Goal: Information Seeking & Learning: Learn about a topic

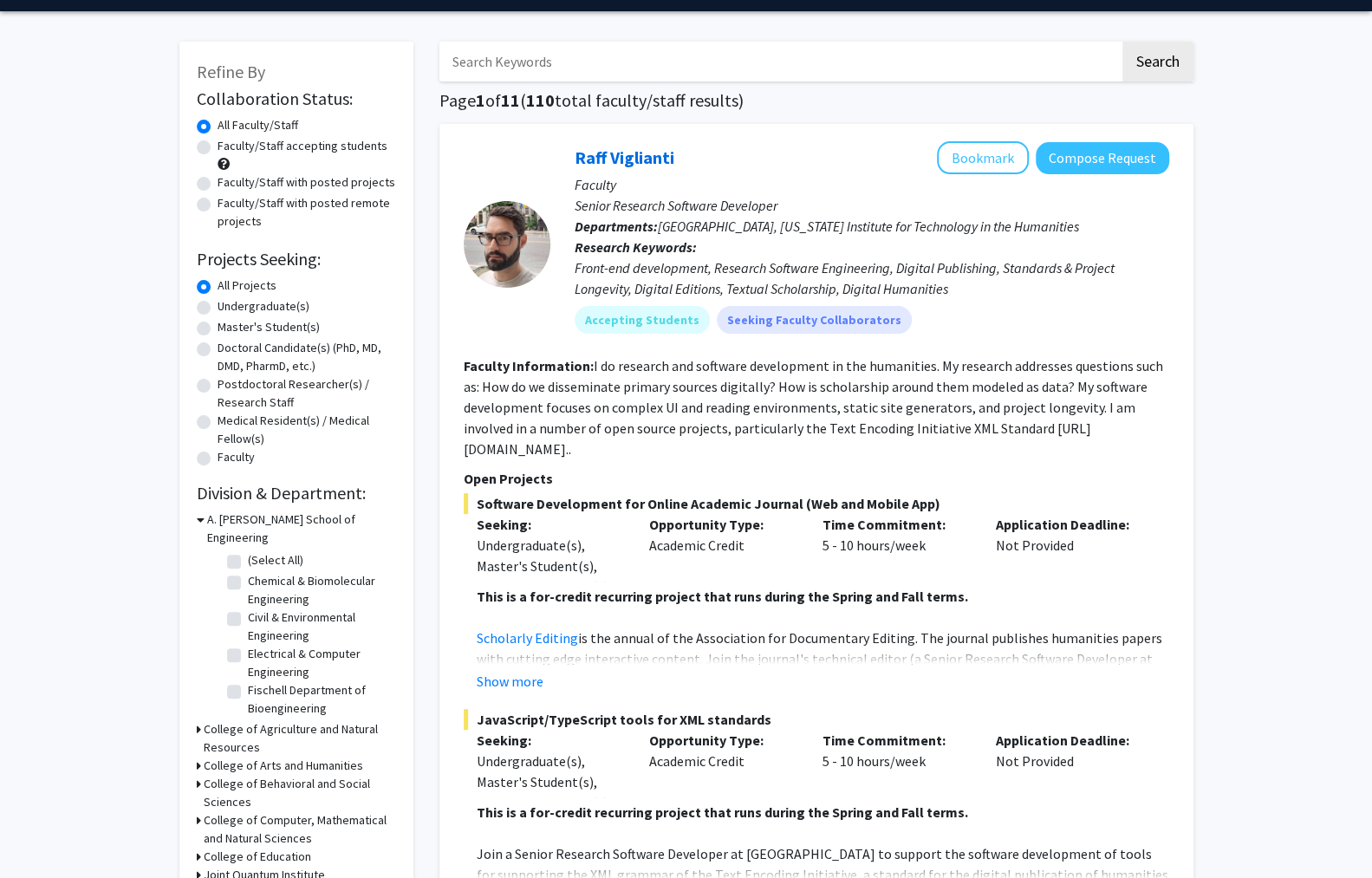
scroll to position [59, 0]
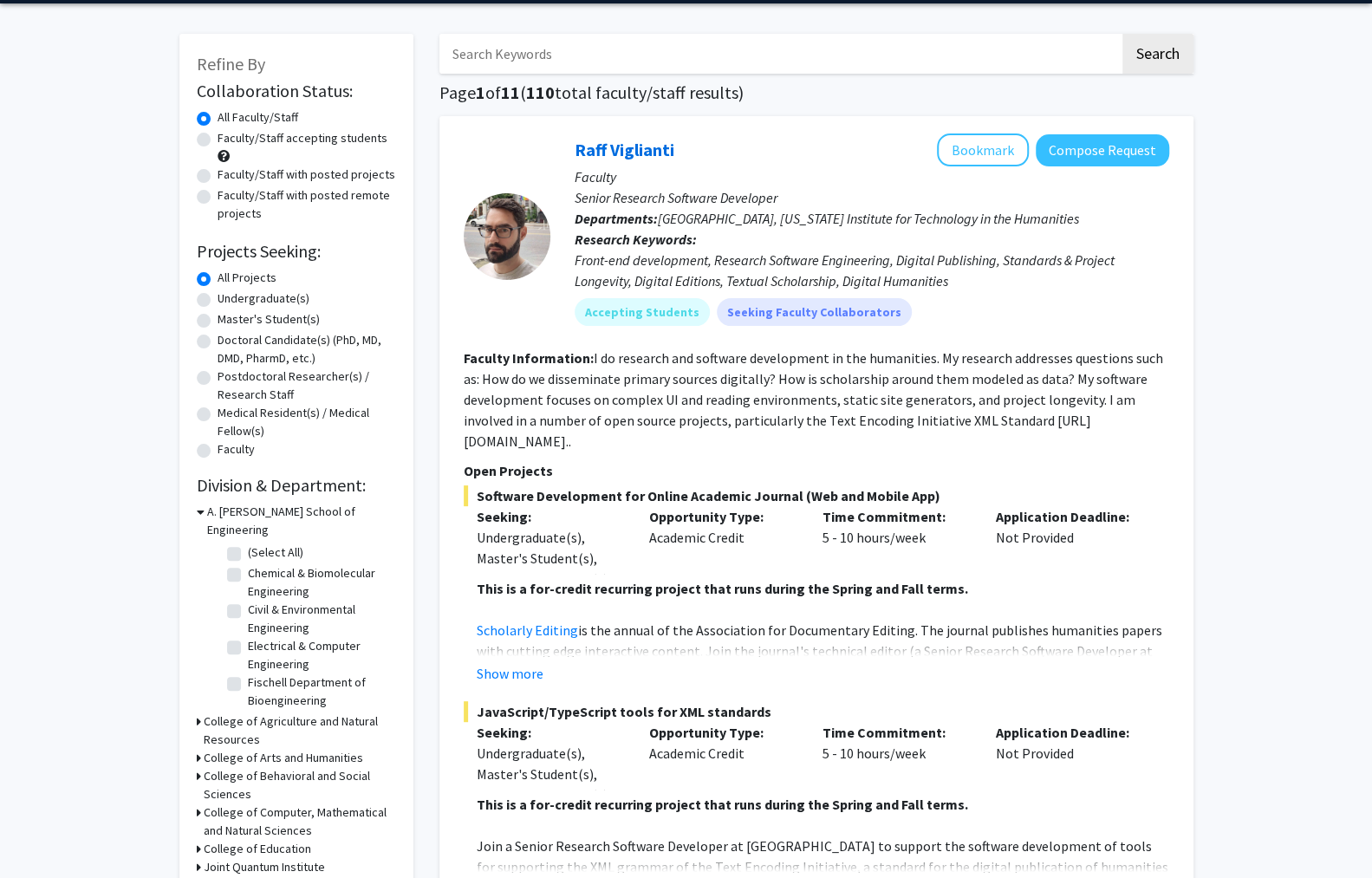
click at [248, 638] on label "Electrical & Computer Engineering" at bounding box center [319, 656] width 144 height 37
click at [248, 638] on input "Electrical & Computer Engineering" at bounding box center [253, 643] width 11 height 11
checkbox input "true"
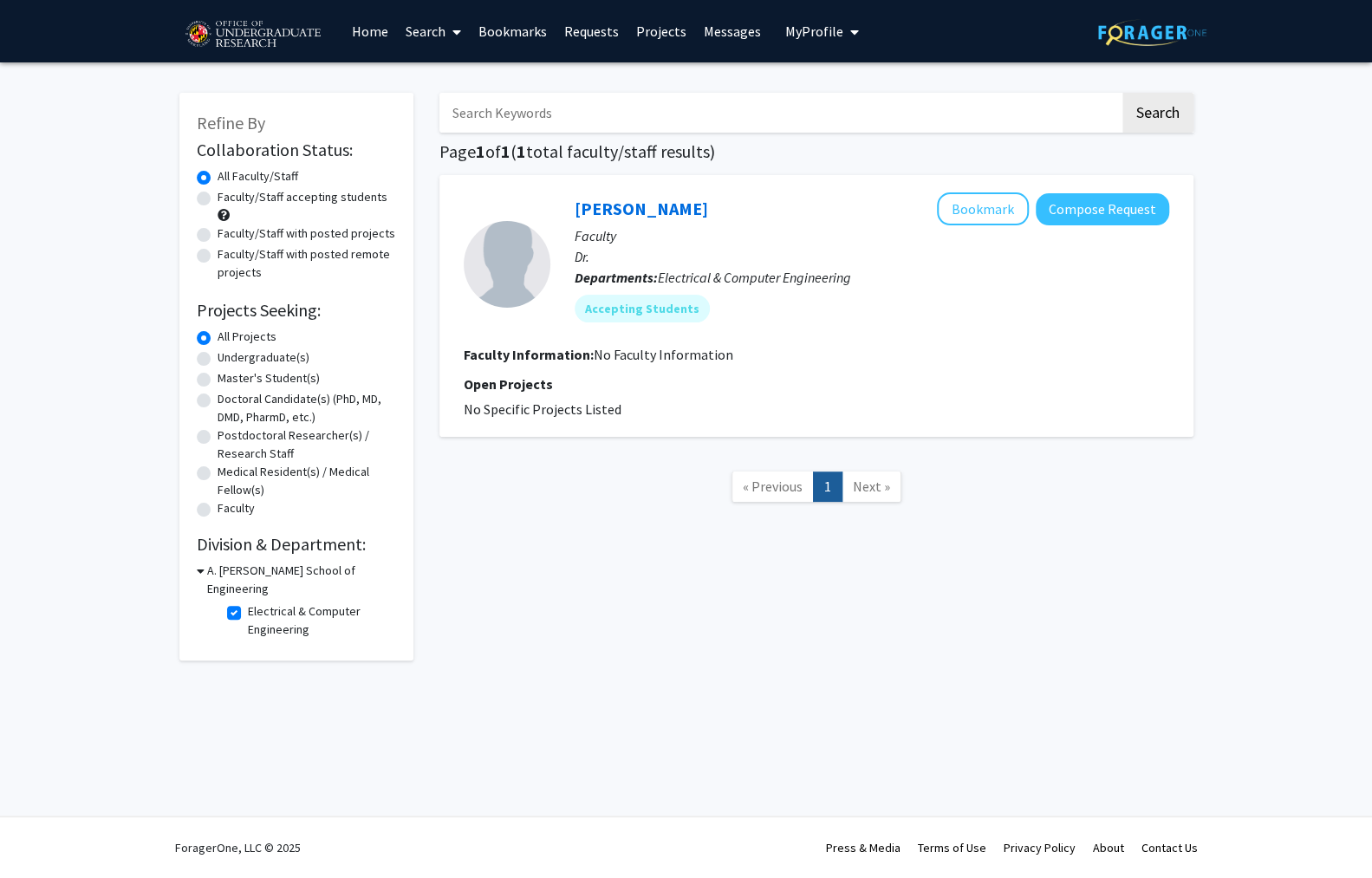
click at [199, 561] on div "A. [PERSON_NAME] School of Engineering" at bounding box center [297, 579] width 200 height 37
click at [197, 561] on icon at bounding box center [201, 570] width 8 height 18
click at [197, 561] on div "A. [PERSON_NAME] School of Engineering" at bounding box center [297, 579] width 200 height 37
click at [197, 561] on icon at bounding box center [199, 570] width 5 height 18
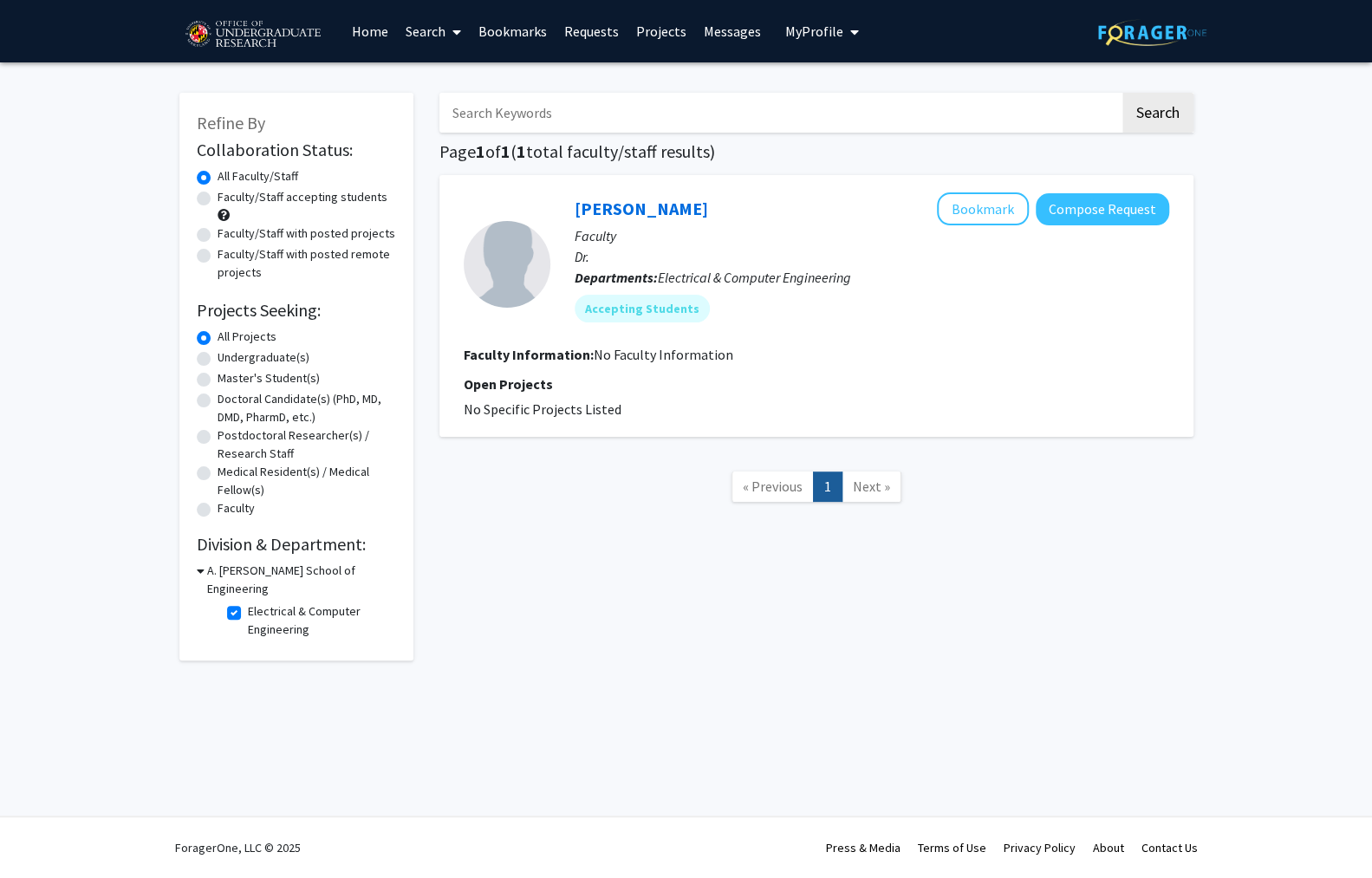
click at [234, 603] on fg-checkbox "Electrical & Computer Engineering Electrical & Computer Engineering" at bounding box center [309, 621] width 165 height 37
click at [233, 603] on fg-checkbox "Electrical & Computer Engineering Electrical & Computer Engineering" at bounding box center [309, 621] width 165 height 37
click at [248, 603] on label "Electrical & Computer Engineering" at bounding box center [319, 621] width 144 height 37
click at [248, 603] on input "Electrical & Computer Engineering" at bounding box center [253, 609] width 11 height 11
checkbox input "false"
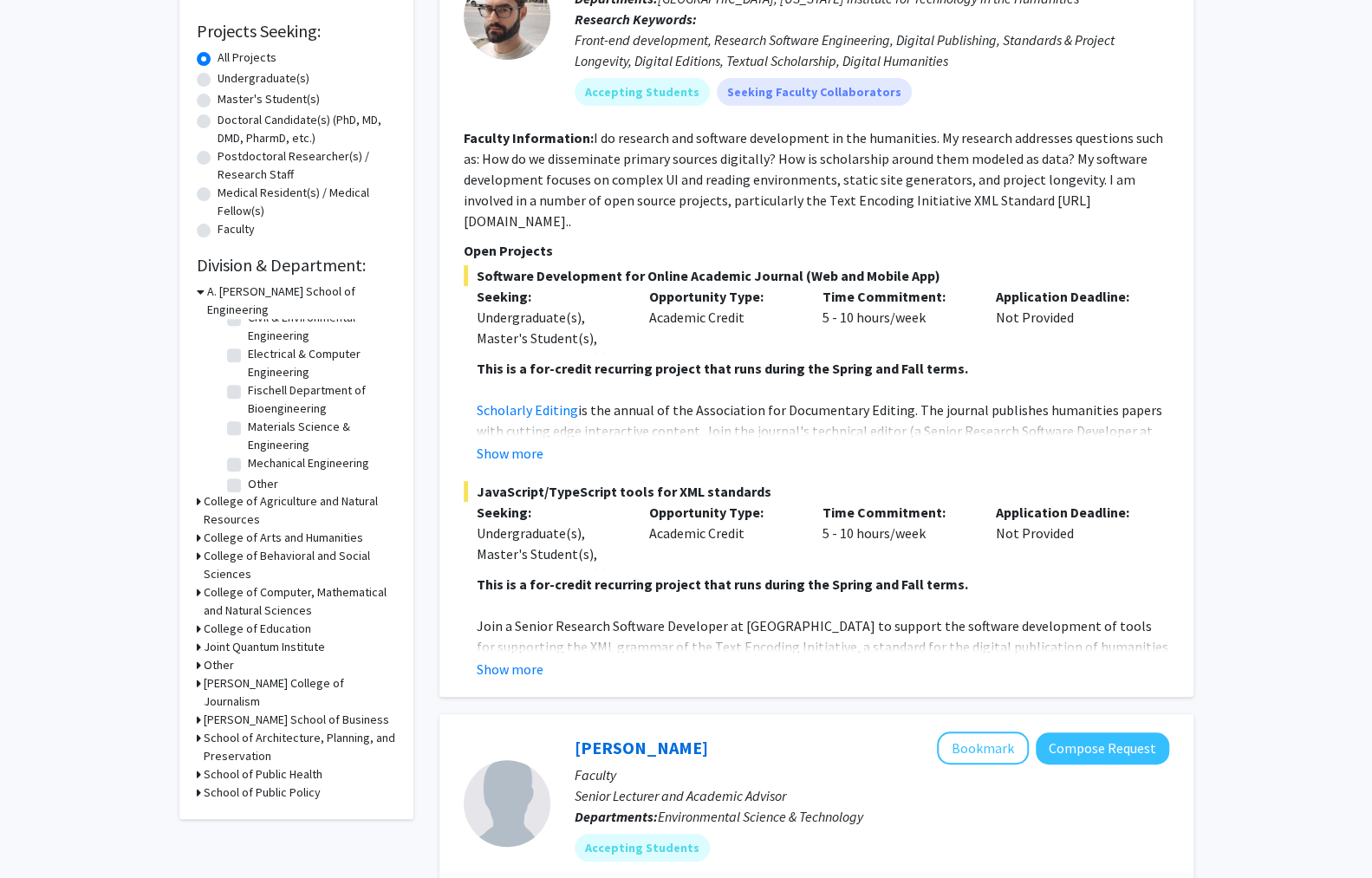
scroll to position [295, 0]
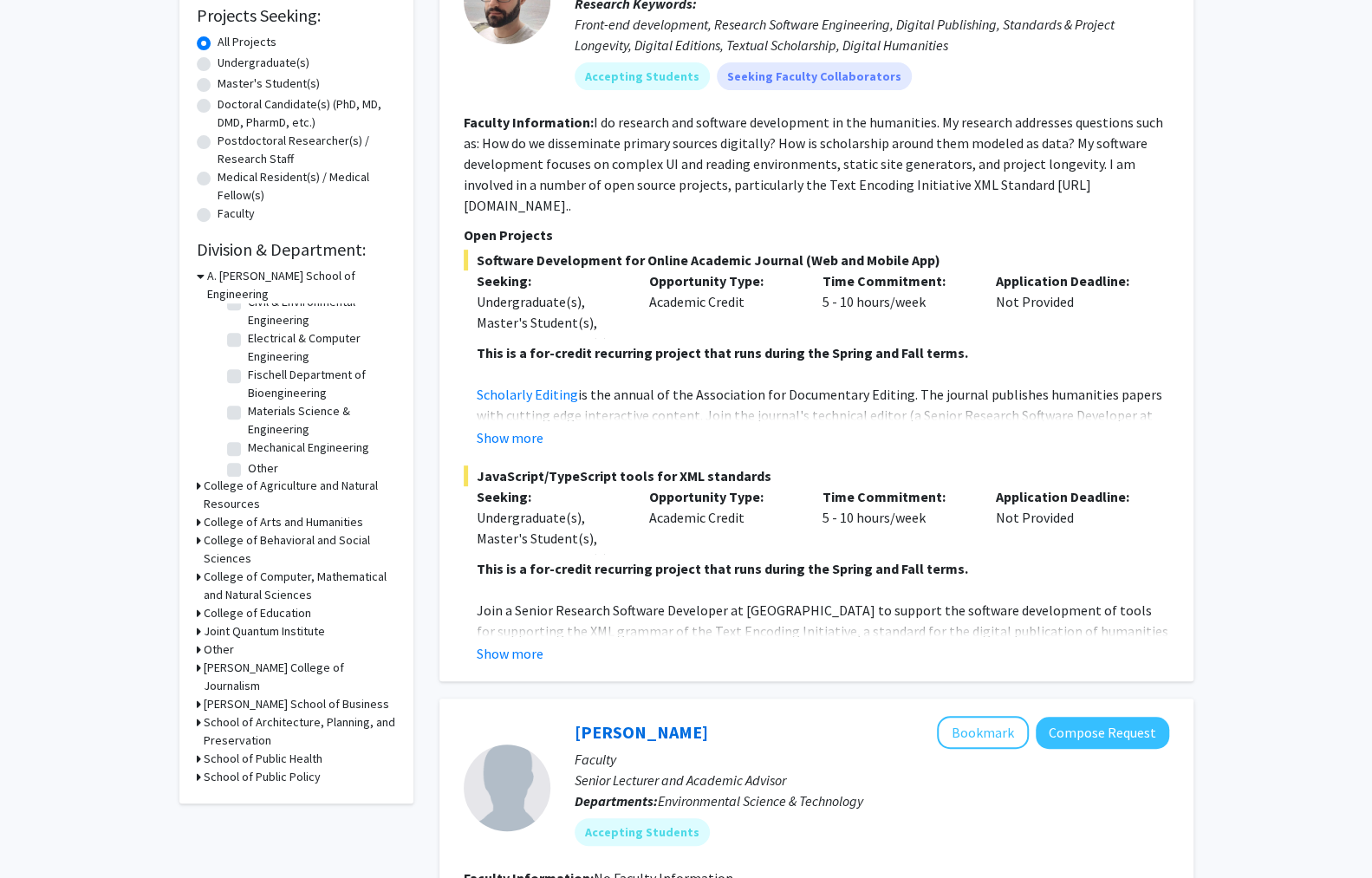
click at [244, 623] on h3 "Joint Quantum Institute" at bounding box center [264, 631] width 121 height 18
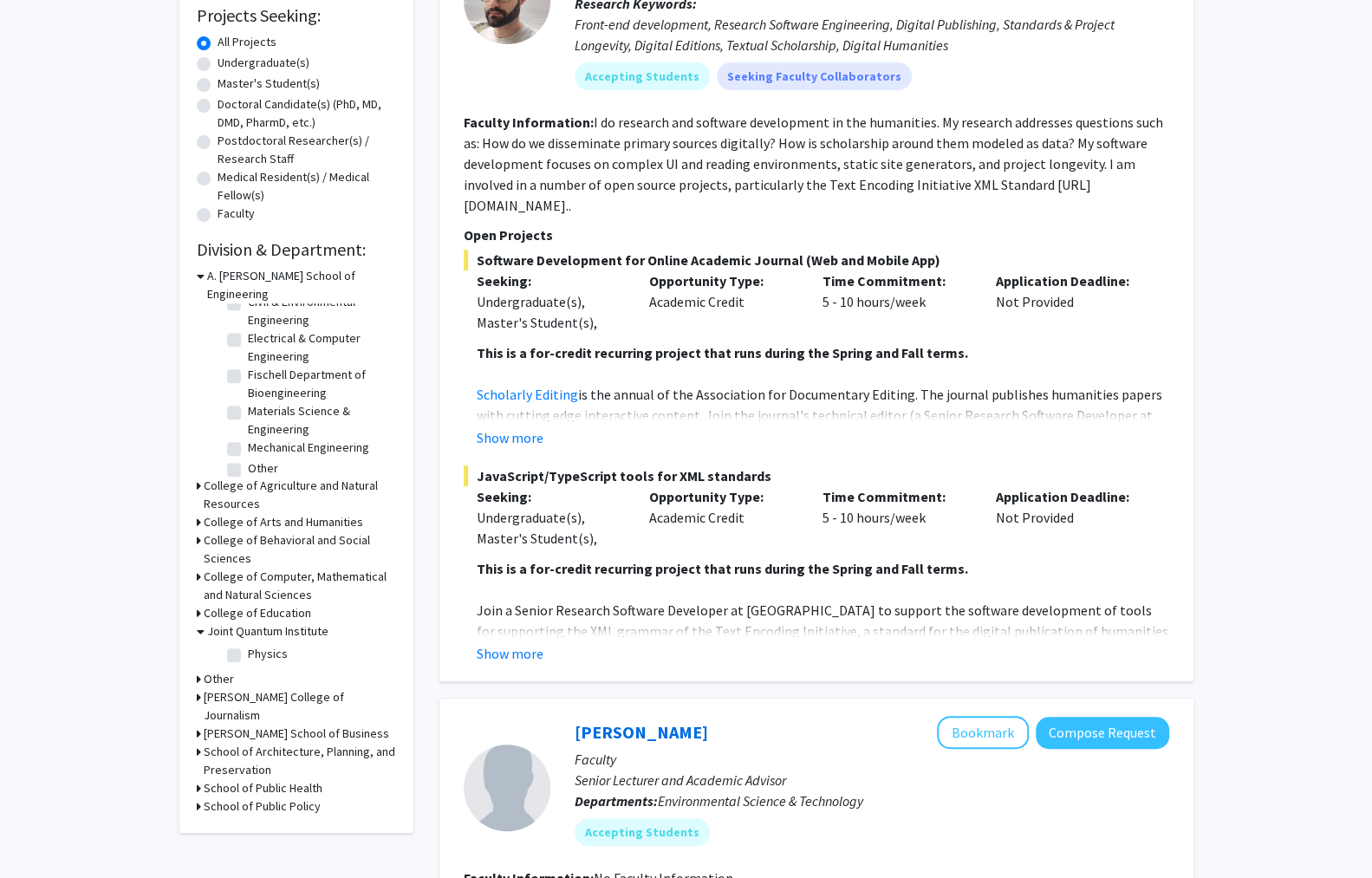
click at [234, 645] on fg-checkbox "Physics Physics" at bounding box center [309, 656] width 165 height 21
click at [248, 645] on label "Physics" at bounding box center [267, 654] width 40 height 18
click at [248, 645] on input "Physics" at bounding box center [253, 651] width 11 height 11
checkbox input "true"
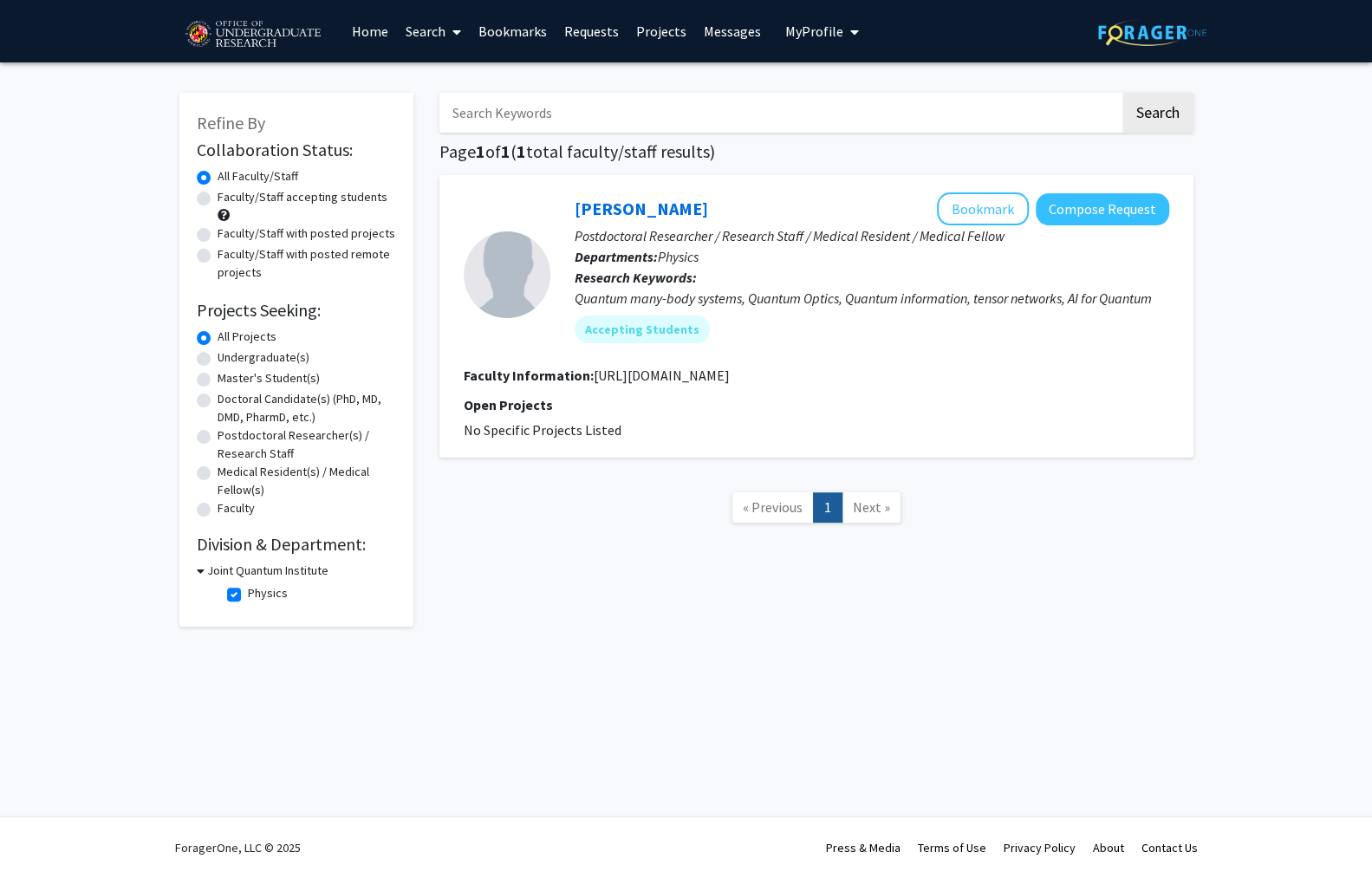
drag, startPoint x: 723, startPoint y: 341, endPoint x: 553, endPoint y: 339, distance: 170.0
click at [594, 366] on fg-read-more "[URL][DOMAIN_NAME]" at bounding box center [662, 375] width 137 height 17
copy fg-read-more "[URL][DOMAIN_NAME]"
click at [197, 561] on icon at bounding box center [201, 570] width 8 height 18
click at [197, 561] on icon at bounding box center [199, 570] width 5 height 18
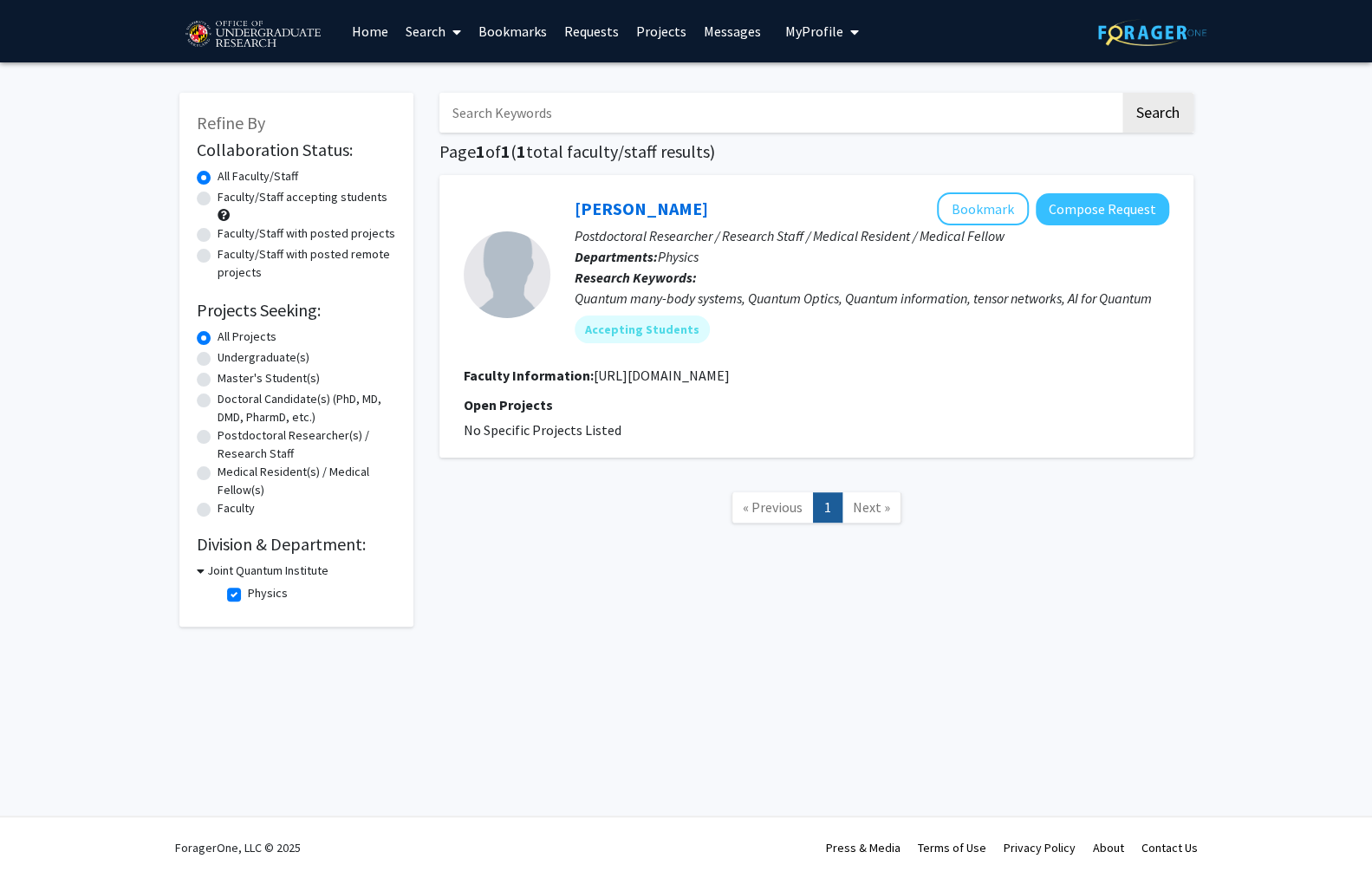
click at [197, 561] on icon at bounding box center [201, 570] width 8 height 18
click at [205, 561] on h3 "Joint Quantum Institute" at bounding box center [264, 570] width 121 height 18
click at [248, 584] on label "Physics" at bounding box center [267, 593] width 40 height 18
click at [248, 584] on input "Physics" at bounding box center [253, 590] width 11 height 11
checkbox input "false"
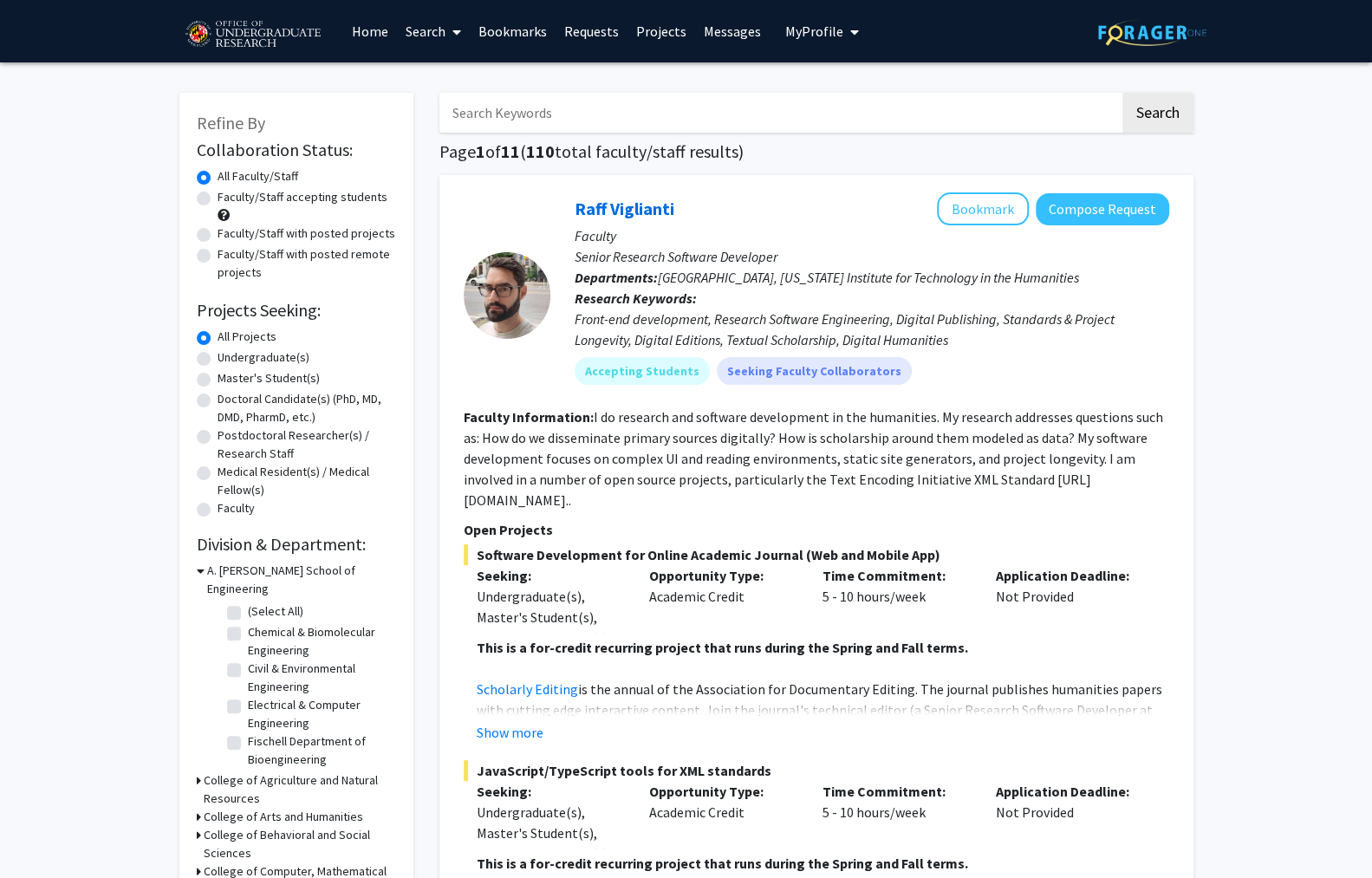
click at [218, 349] on label "Undergraduate(s)" at bounding box center [264, 357] width 92 height 18
click at [218, 349] on input "Undergraduate(s)" at bounding box center [223, 354] width 11 height 11
radio input "true"
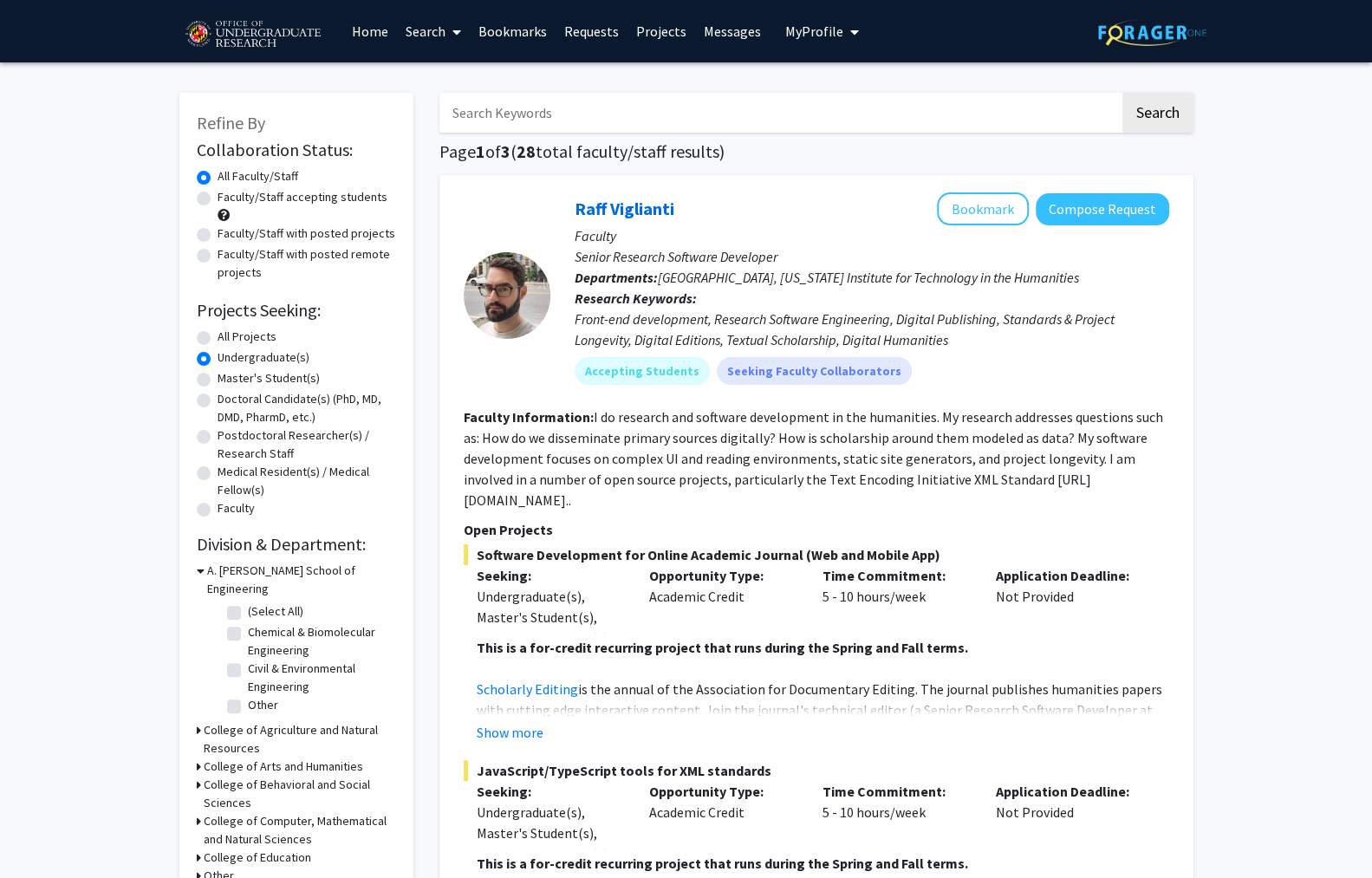
click at [203, 813] on h3 "College of Computer, Mathematical and Natural Sciences" at bounding box center [299, 831] width 192 height 37
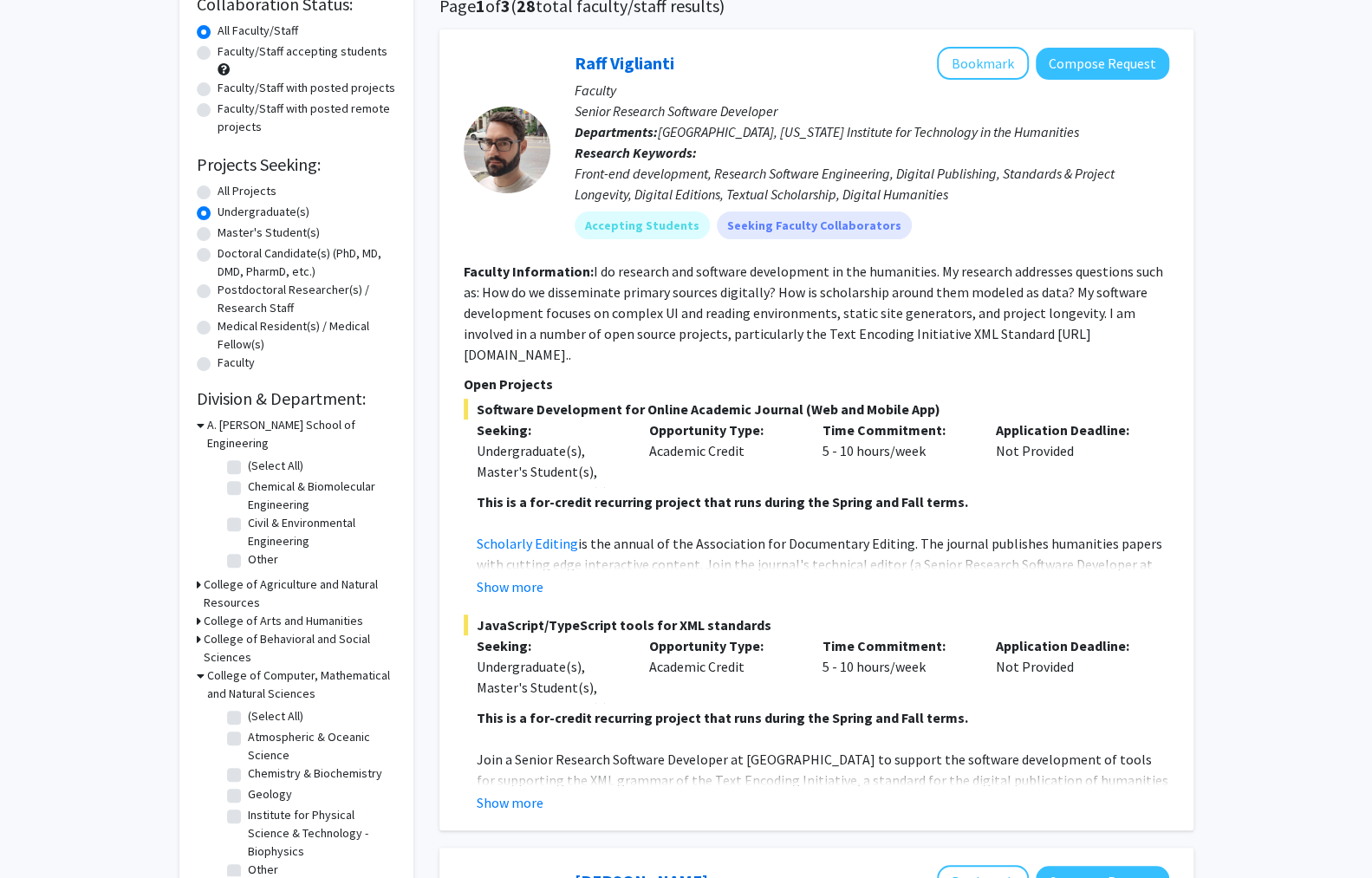
scroll to position [147, 0]
click at [248, 878] on label "Physics" at bounding box center [267, 888] width 40 height 18
click at [248, 878] on input "Physics" at bounding box center [253, 886] width 11 height 11
checkbox input "true"
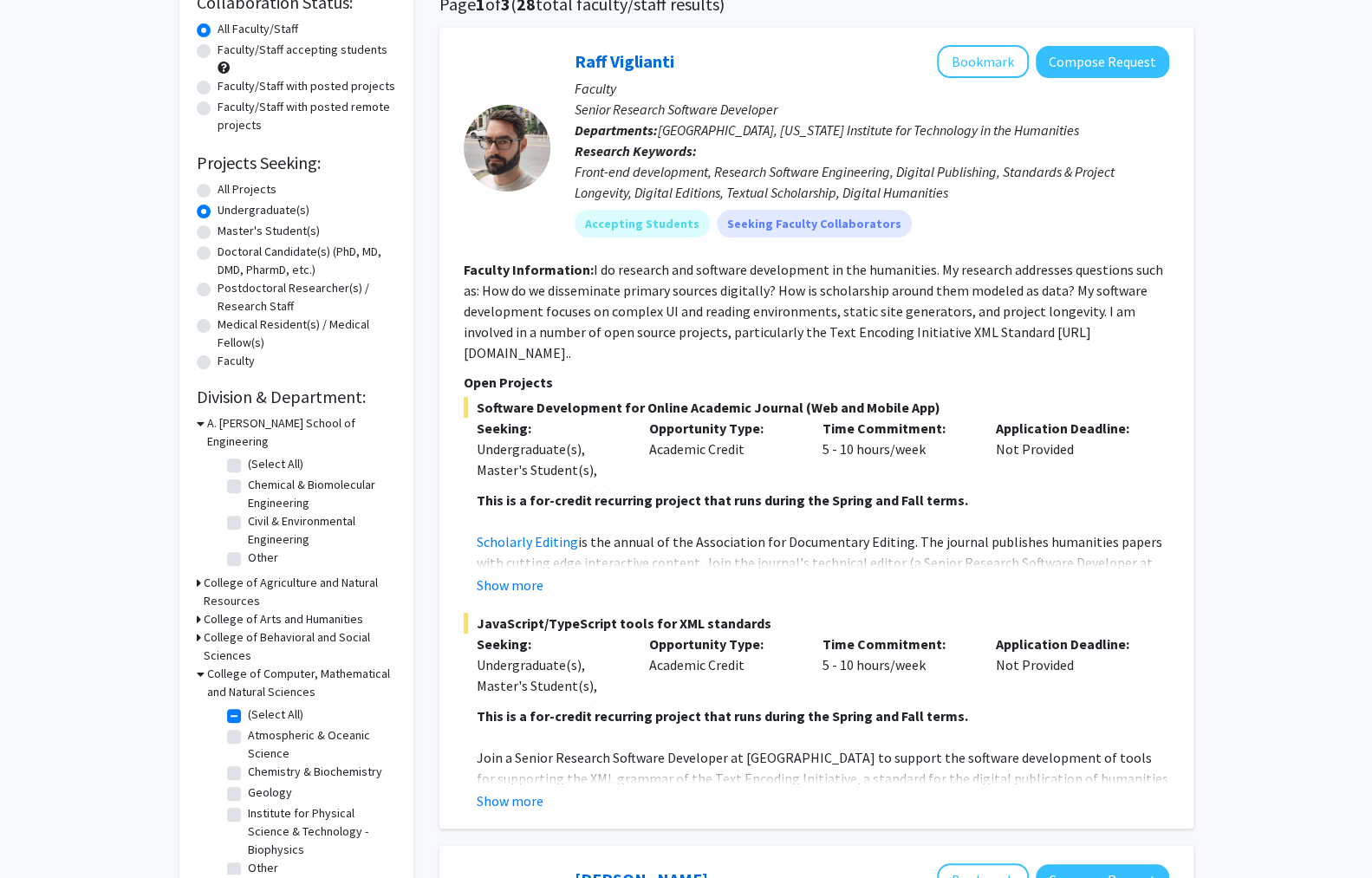
checkbox input "true"
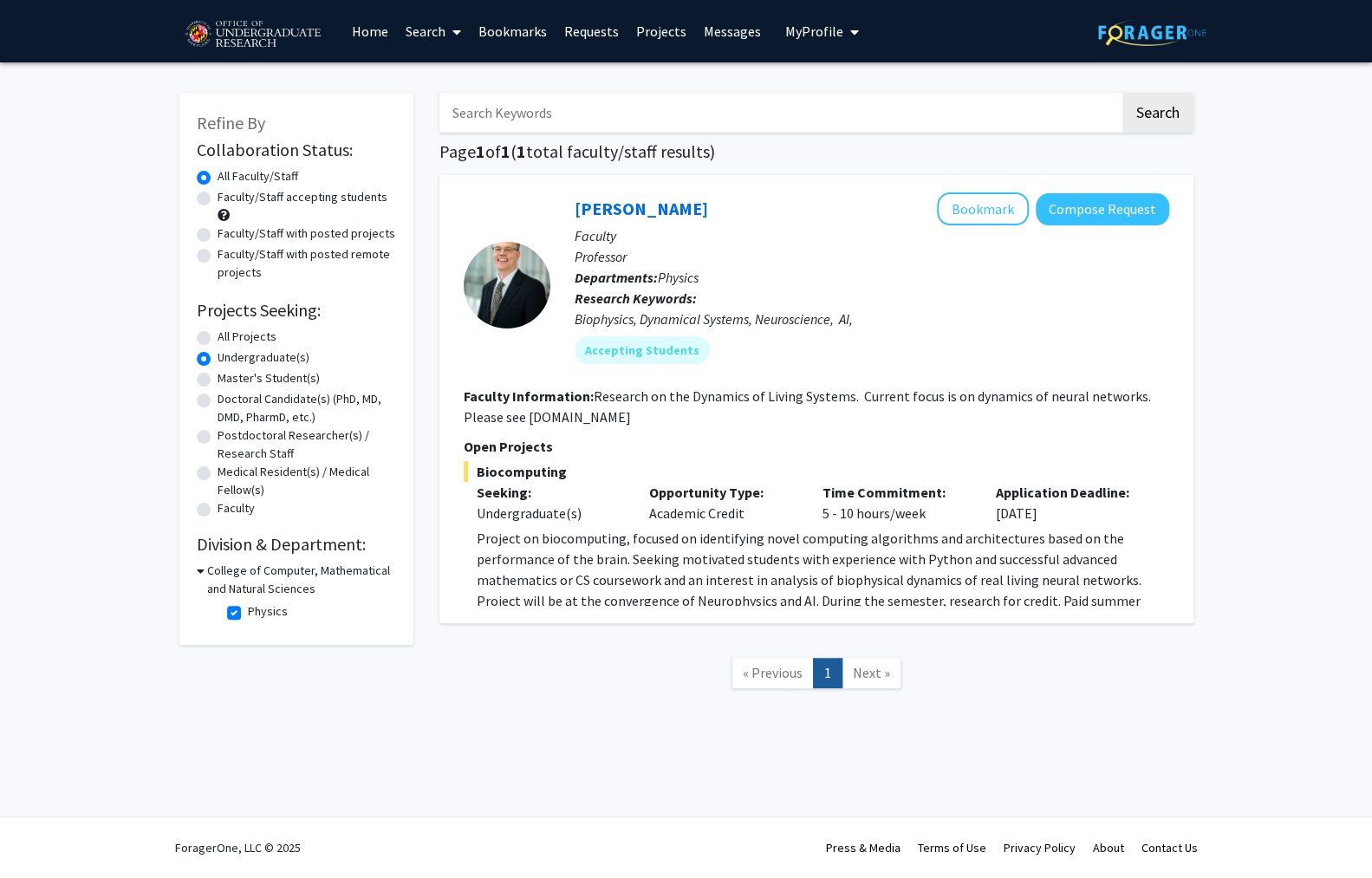
click at [201, 561] on div "College of Computer, Mathematical and Natural Sciences" at bounding box center [297, 579] width 200 height 37
click at [197, 561] on icon at bounding box center [201, 570] width 8 height 18
click at [197, 561] on icon at bounding box center [199, 570] width 5 height 18
click at [248, 603] on label "Physics" at bounding box center [267, 611] width 40 height 18
click at [248, 603] on input "Physics" at bounding box center [253, 609] width 11 height 11
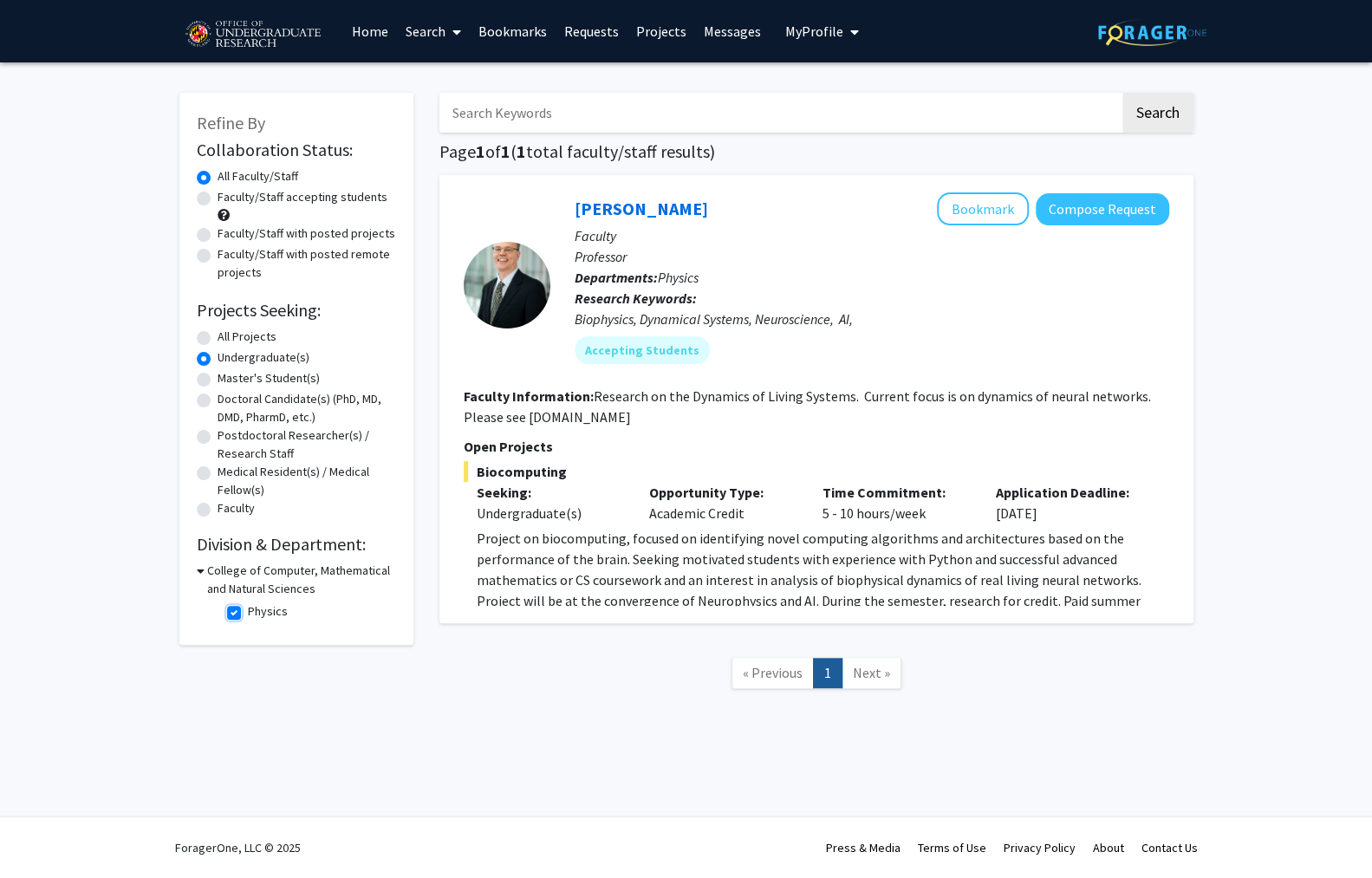
checkbox input "false"
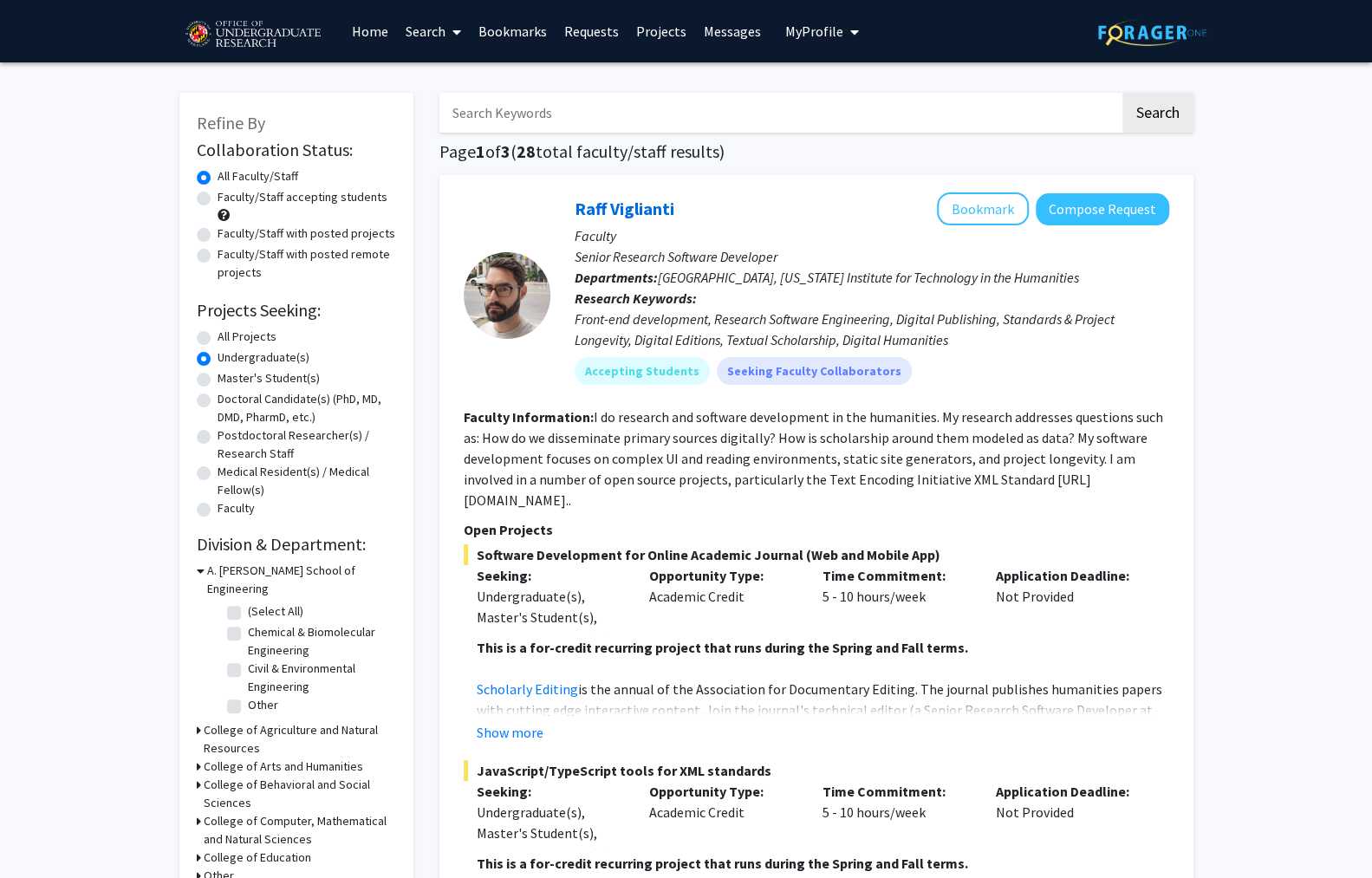
click at [197, 813] on div "College of Computer, Mathematical and Natural Sciences" at bounding box center [297, 831] width 200 height 37
click at [197, 813] on icon at bounding box center [199, 821] width 5 height 18
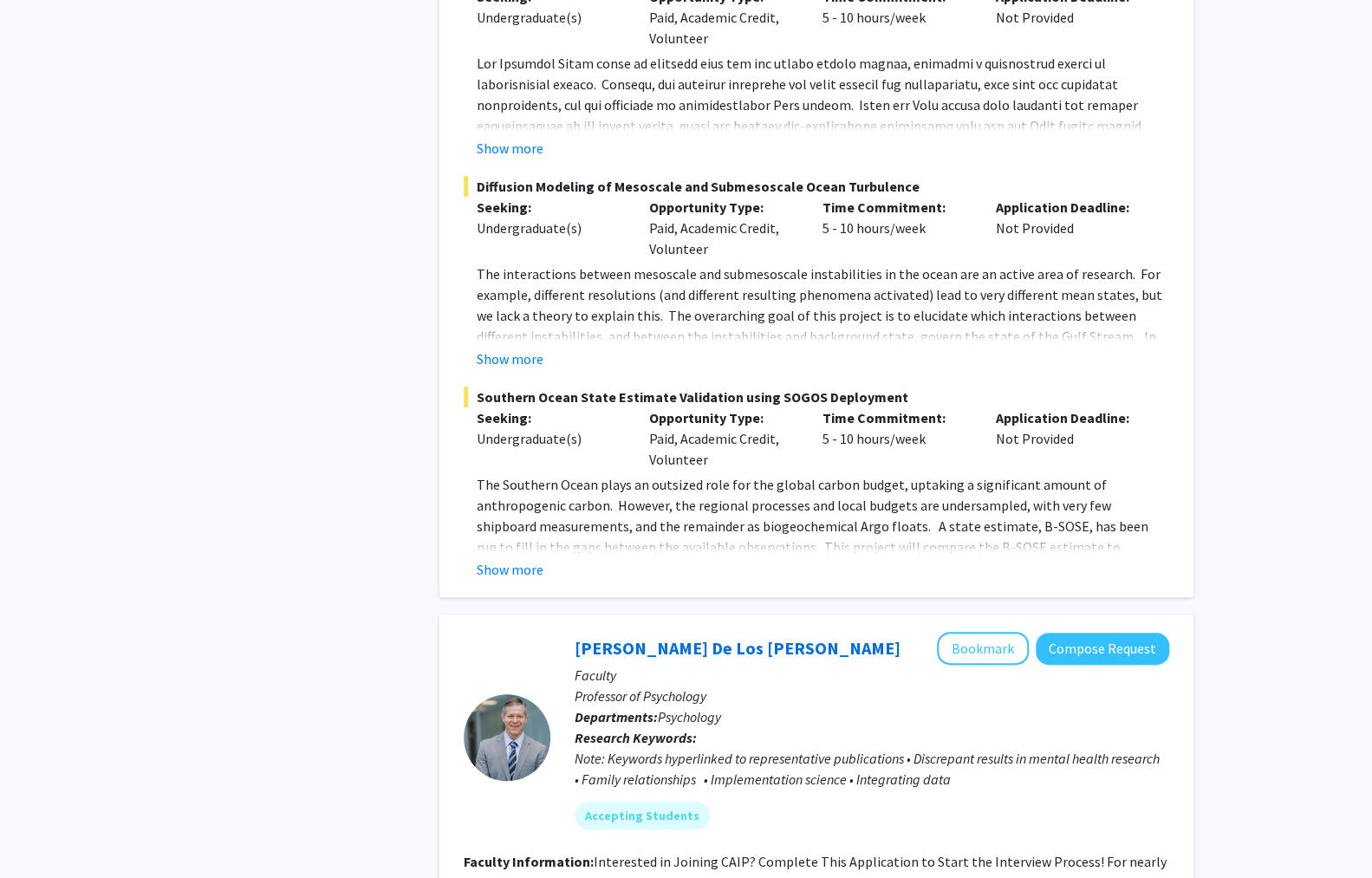
scroll to position [4181, 0]
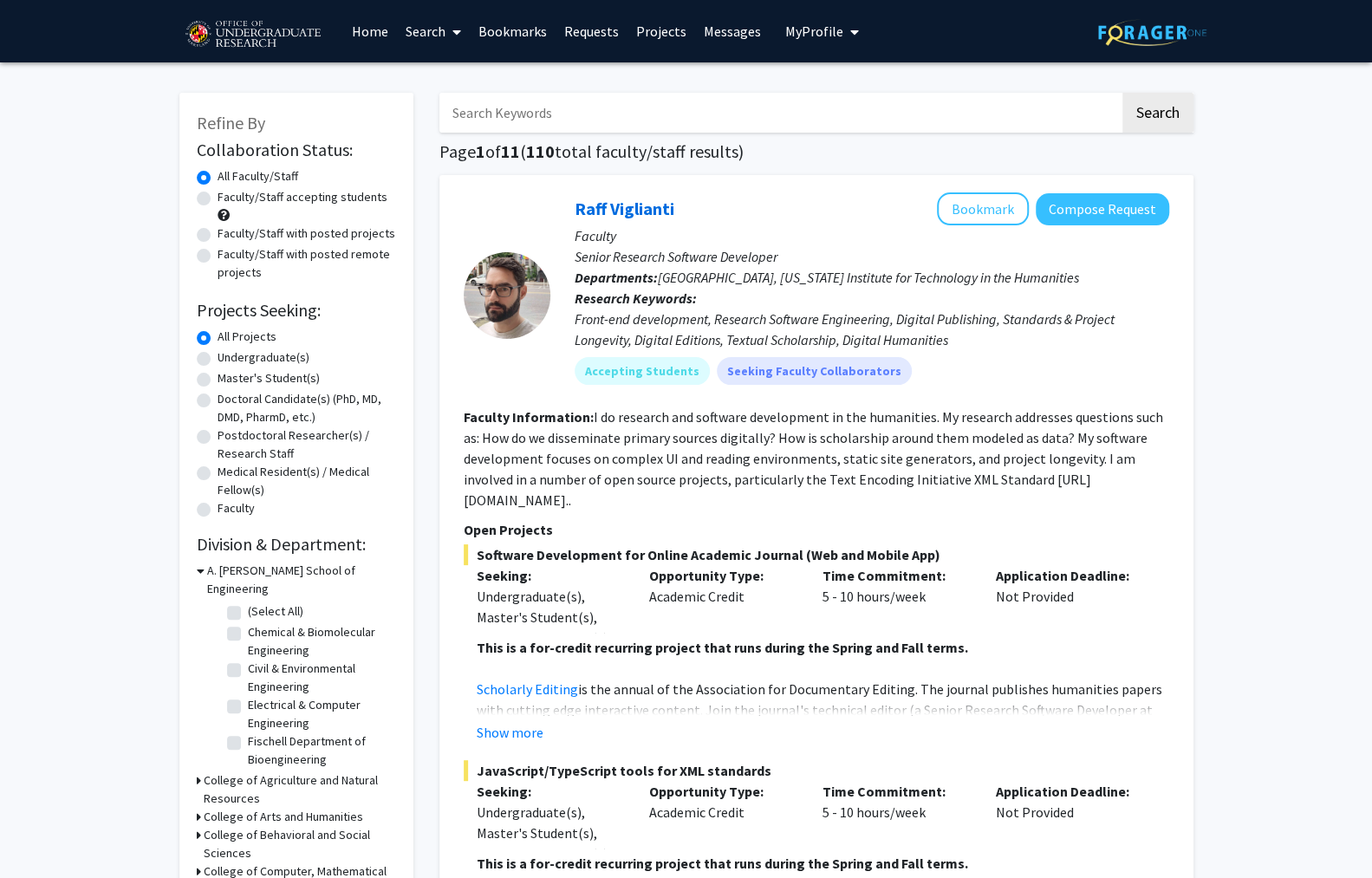
scroll to position [72, 0]
click at [232, 625] on fg-checkbox "Electrical & Computer Engineering Electrical & Computer Engineering" at bounding box center [309, 642] width 165 height 37
click at [248, 625] on label "Electrical & Computer Engineering" at bounding box center [319, 642] width 144 height 37
click at [248, 625] on input "Electrical & Computer Engineering" at bounding box center [253, 630] width 11 height 11
checkbox input "true"
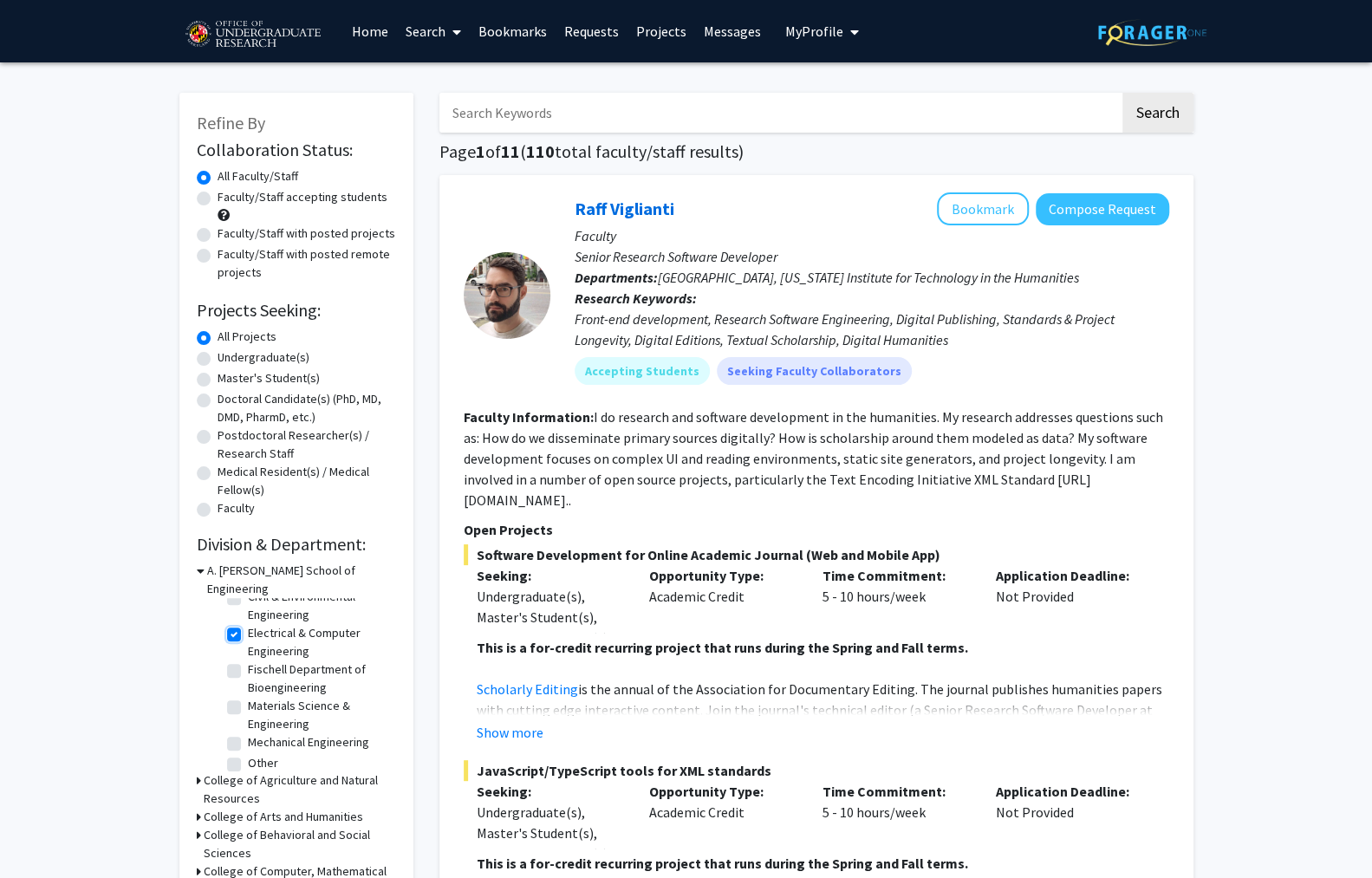
checkbox input "true"
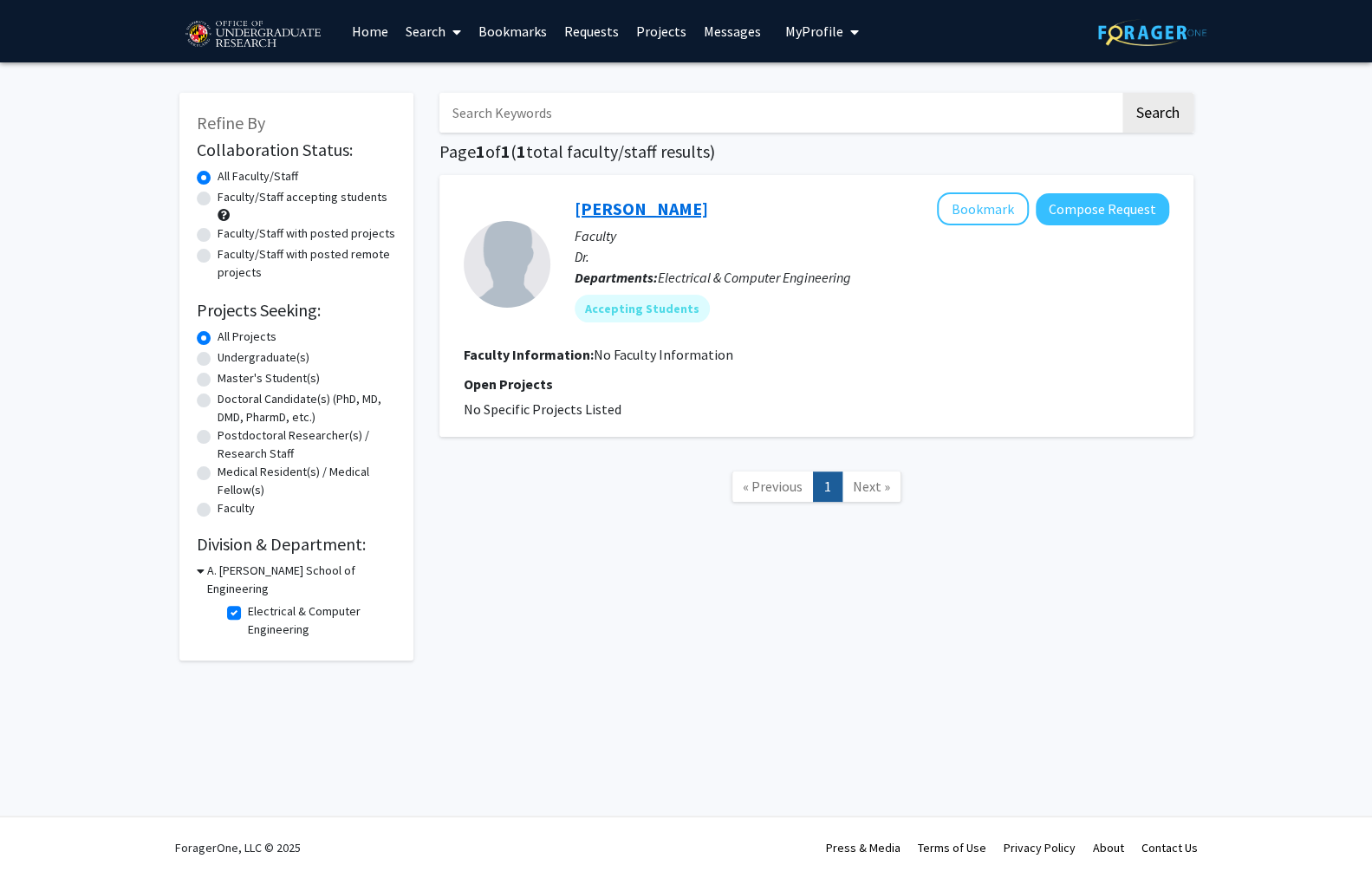
click at [627, 199] on link "[PERSON_NAME]" at bounding box center [641, 208] width 134 height 22
click at [860, 472] on link "Next »" at bounding box center [872, 487] width 60 height 30
click at [248, 603] on label "Electrical & Computer Engineering" at bounding box center [319, 621] width 144 height 37
click at [248, 603] on input "Electrical & Computer Engineering" at bounding box center [253, 609] width 11 height 11
checkbox input "false"
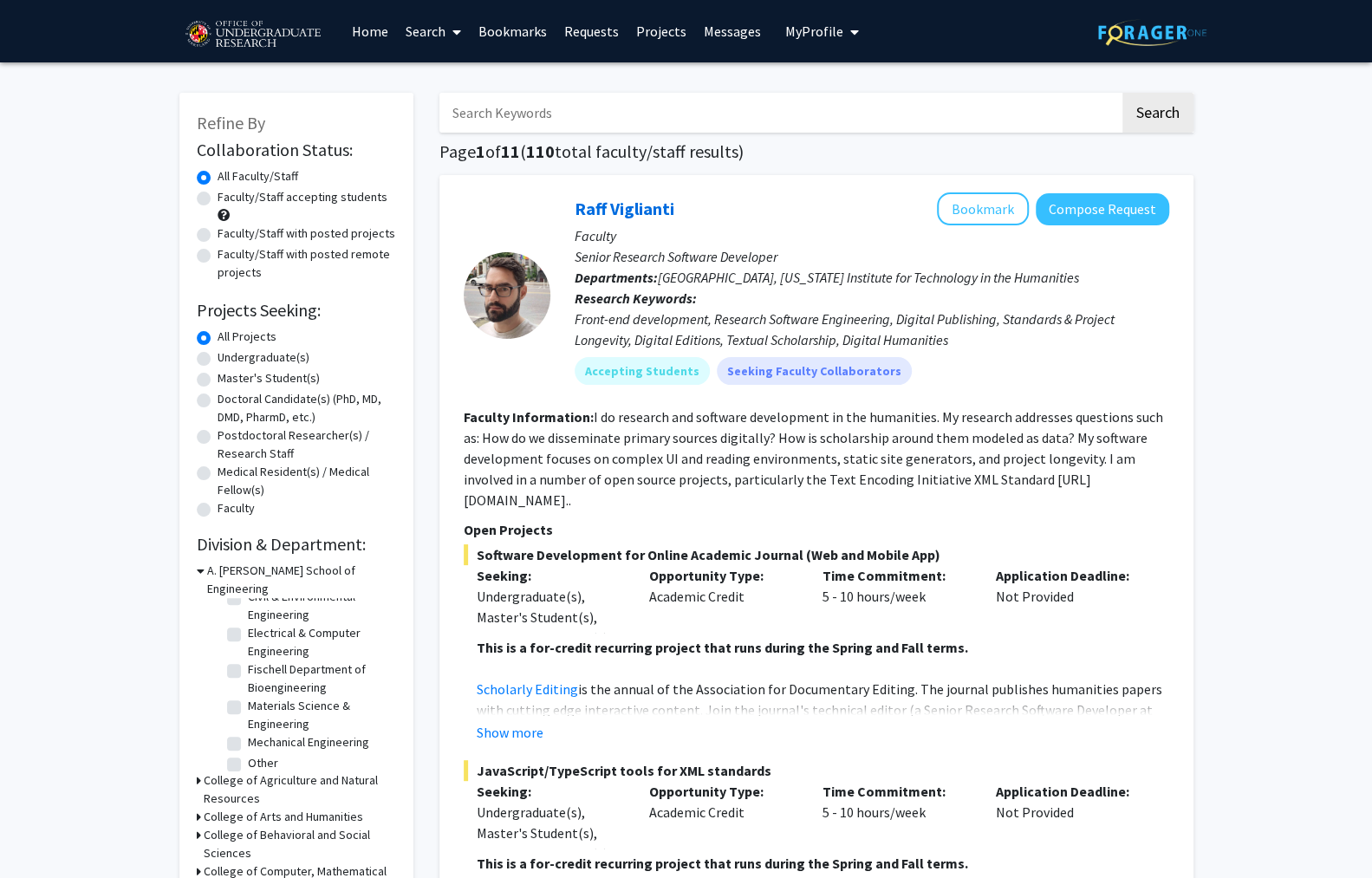
click at [207, 863] on h3 "College of Computer, Mathematical and Natural Sciences" at bounding box center [299, 881] width 192 height 37
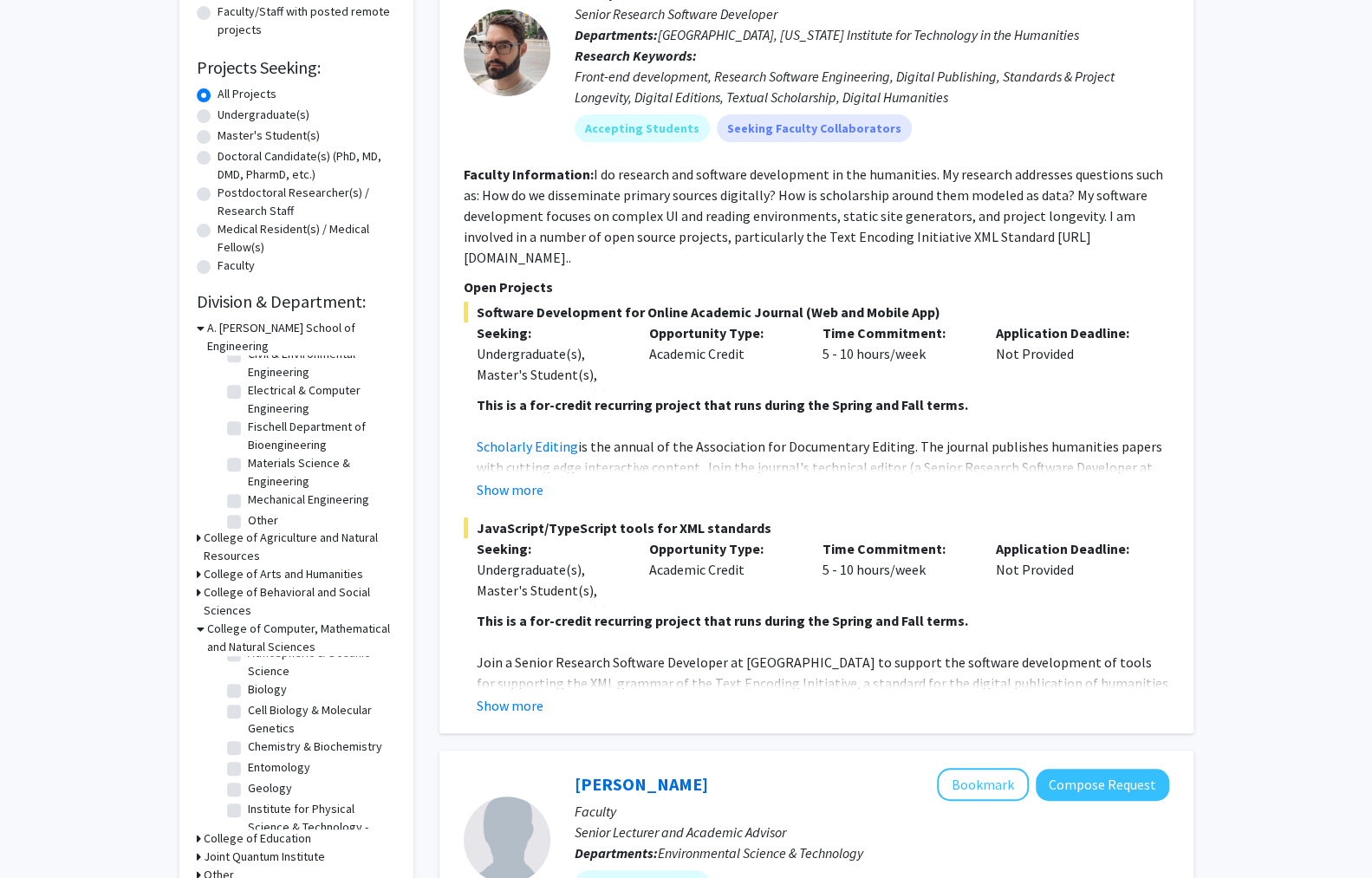
scroll to position [90, 0]
click at [248, 823] on label "Mathematics" at bounding box center [281, 832] width 67 height 18
click at [248, 823] on input "Mathematics" at bounding box center [253, 829] width 11 height 11
checkbox input "true"
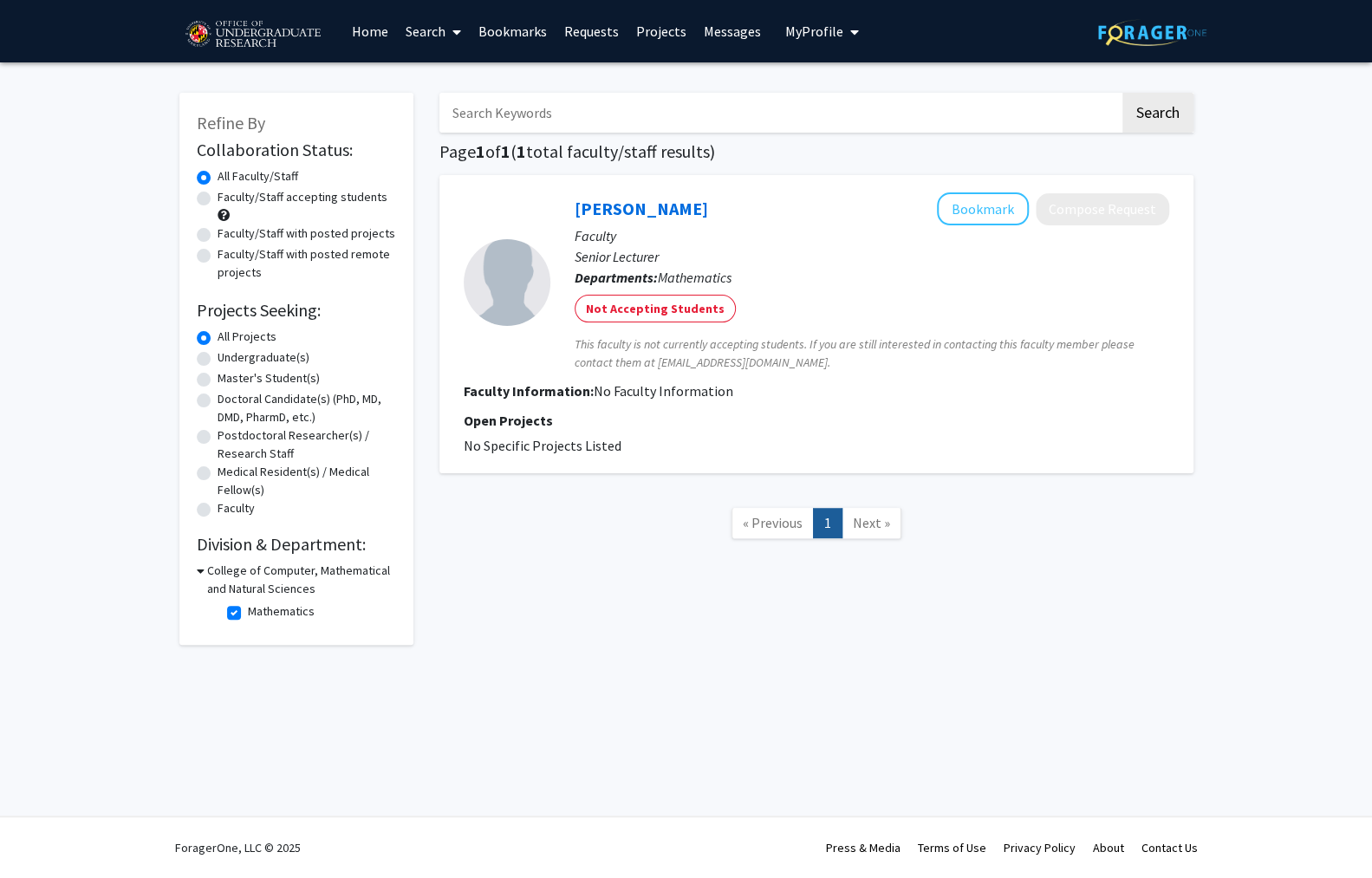
click at [525, 106] on input "Search Keywords" at bounding box center [780, 112] width 681 height 40
type input "Daniel"
click at [1172, 133] on div "Daniel Search Page 1 of 1 ( 1 total faculty/staff results) Julie Daberkow Bookm…" at bounding box center [816, 360] width 780 height 570
click at [1167, 119] on button "Search" at bounding box center [1157, 112] width 71 height 40
checkbox input "false"
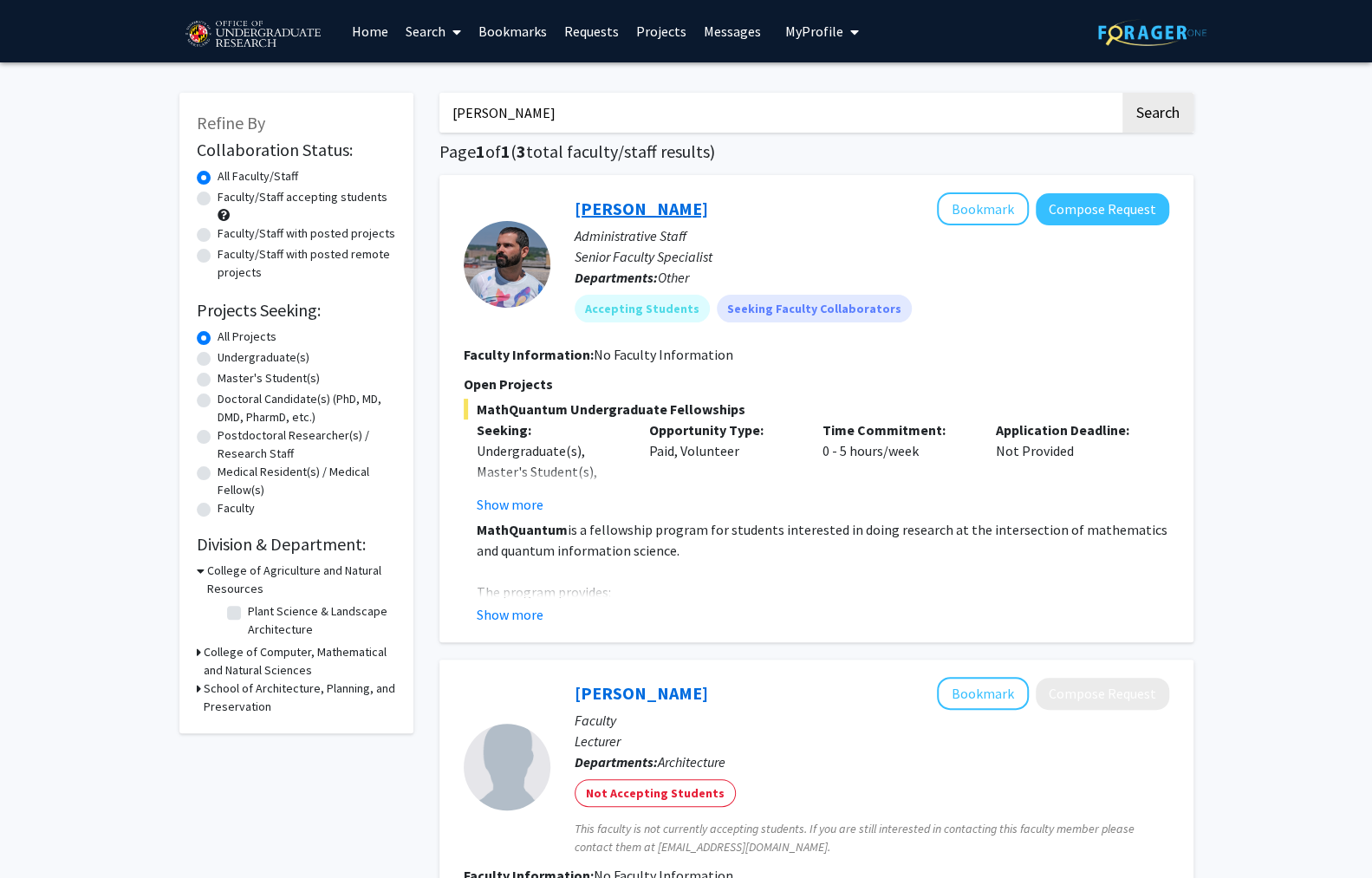
click at [599, 202] on link "Daniel Serrano" at bounding box center [641, 208] width 134 height 22
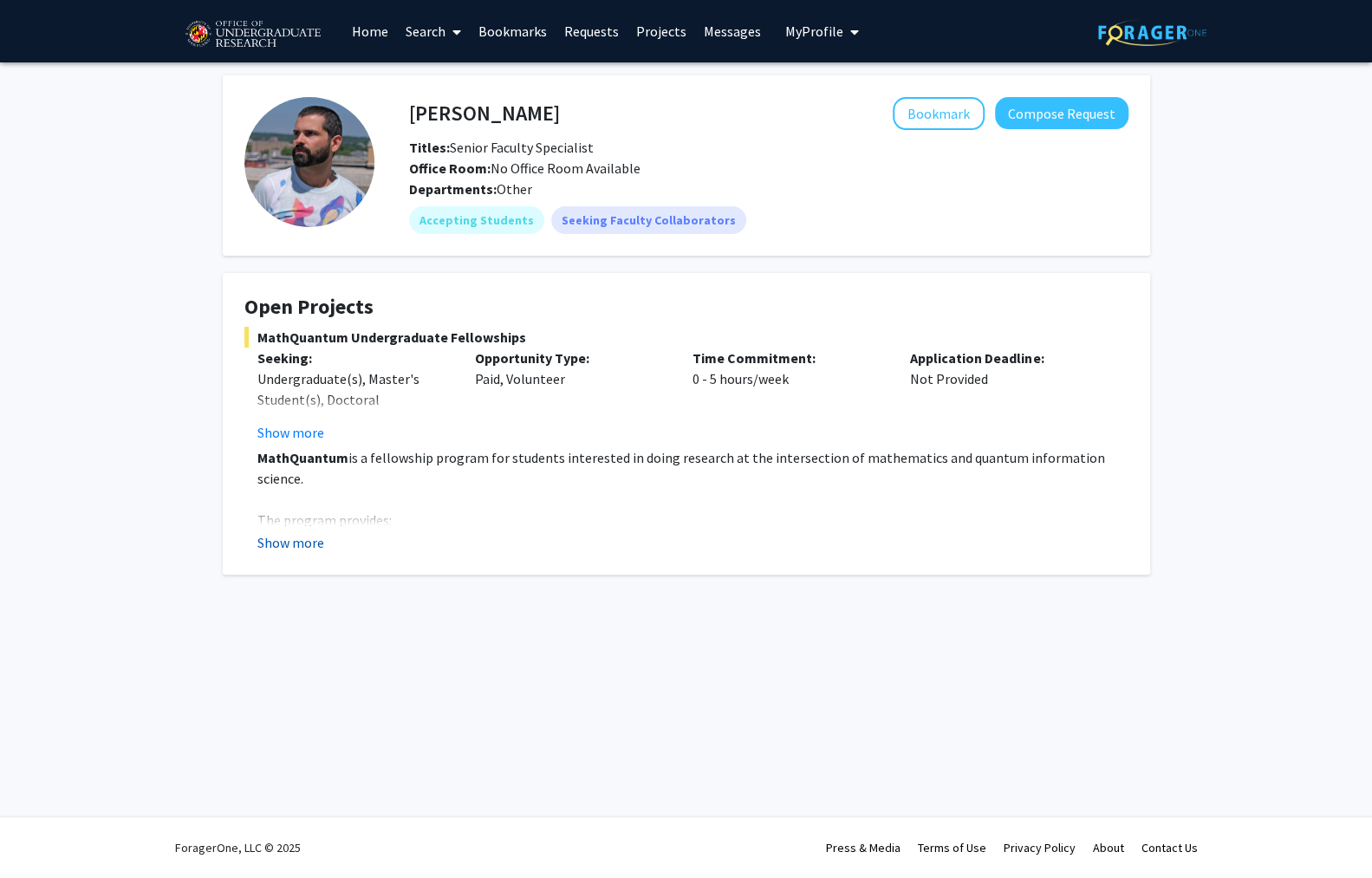
click at [282, 532] on button "Show more" at bounding box center [290, 543] width 67 height 21
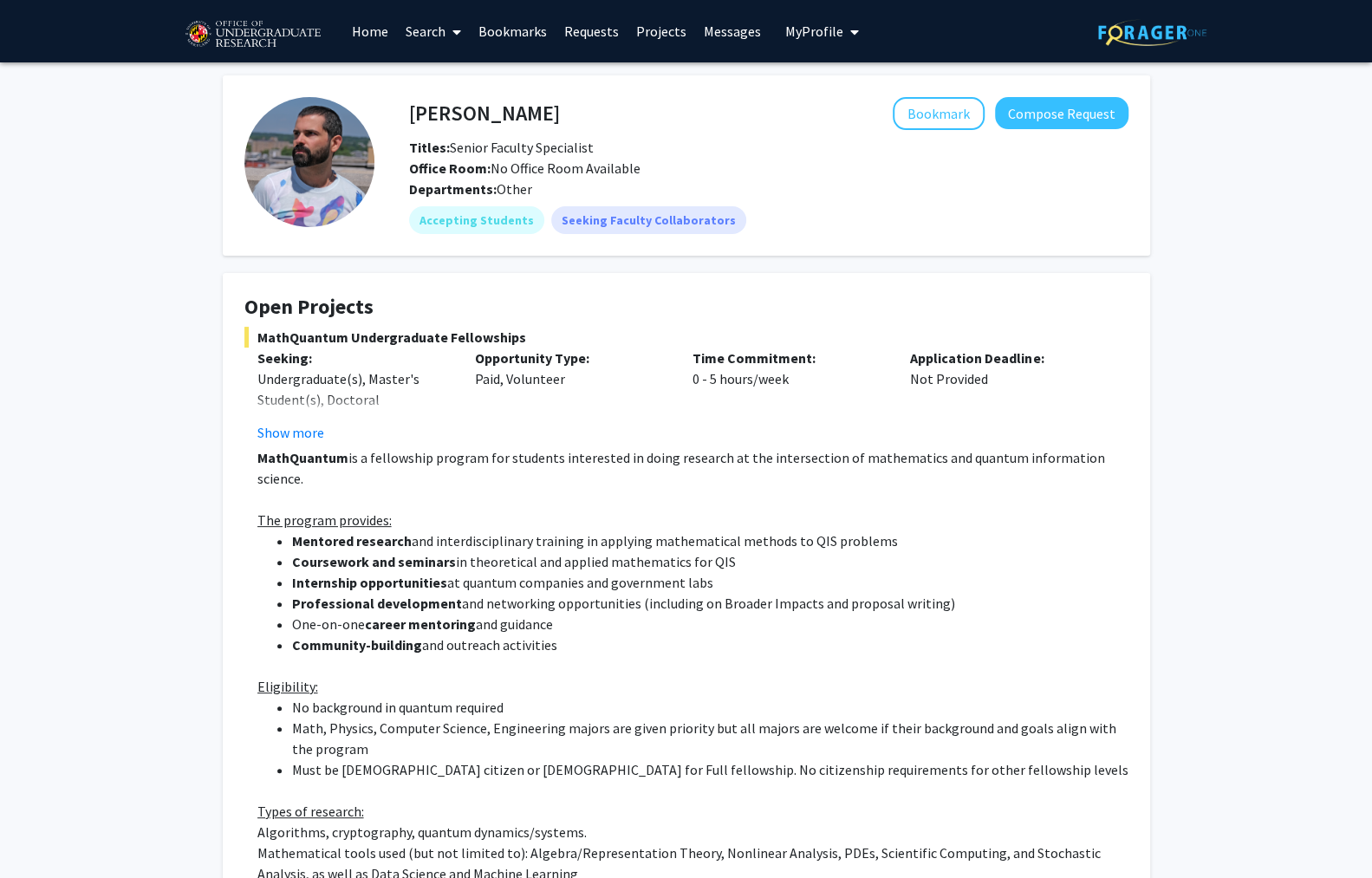
click at [299, 395] on fg-read-more "Undergraduate(s), Master's Student(s), Doctoral Candidate(s) (PhD, MD, DMD, Pha…" at bounding box center [352, 405] width 191 height 74
click at [298, 422] on button "Show more" at bounding box center [290, 432] width 67 height 21
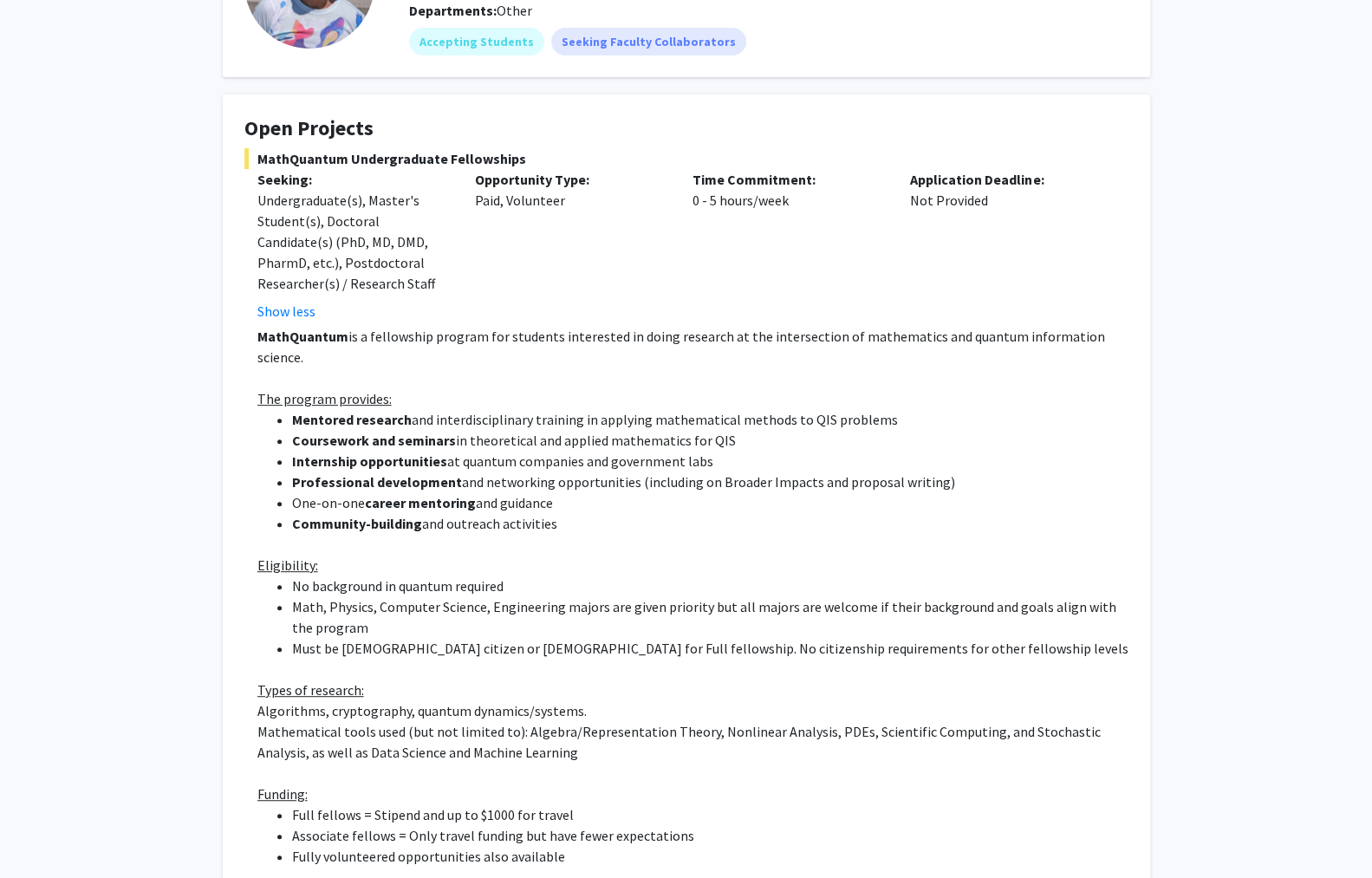
scroll to position [180, 0]
